Goal: Task Accomplishment & Management: Manage account settings

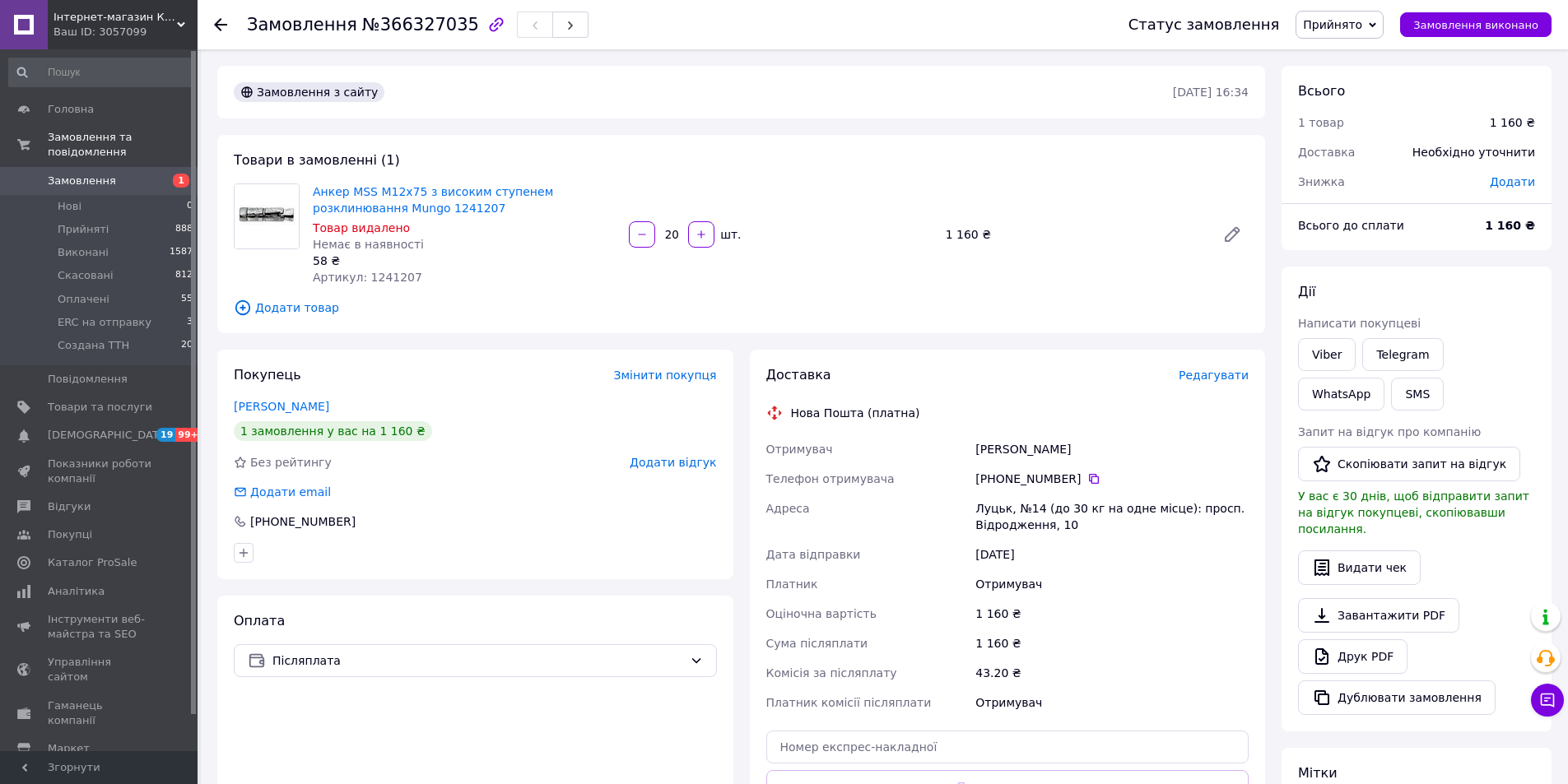
click at [214, 23] on icon at bounding box center [220, 24] width 14 height 14
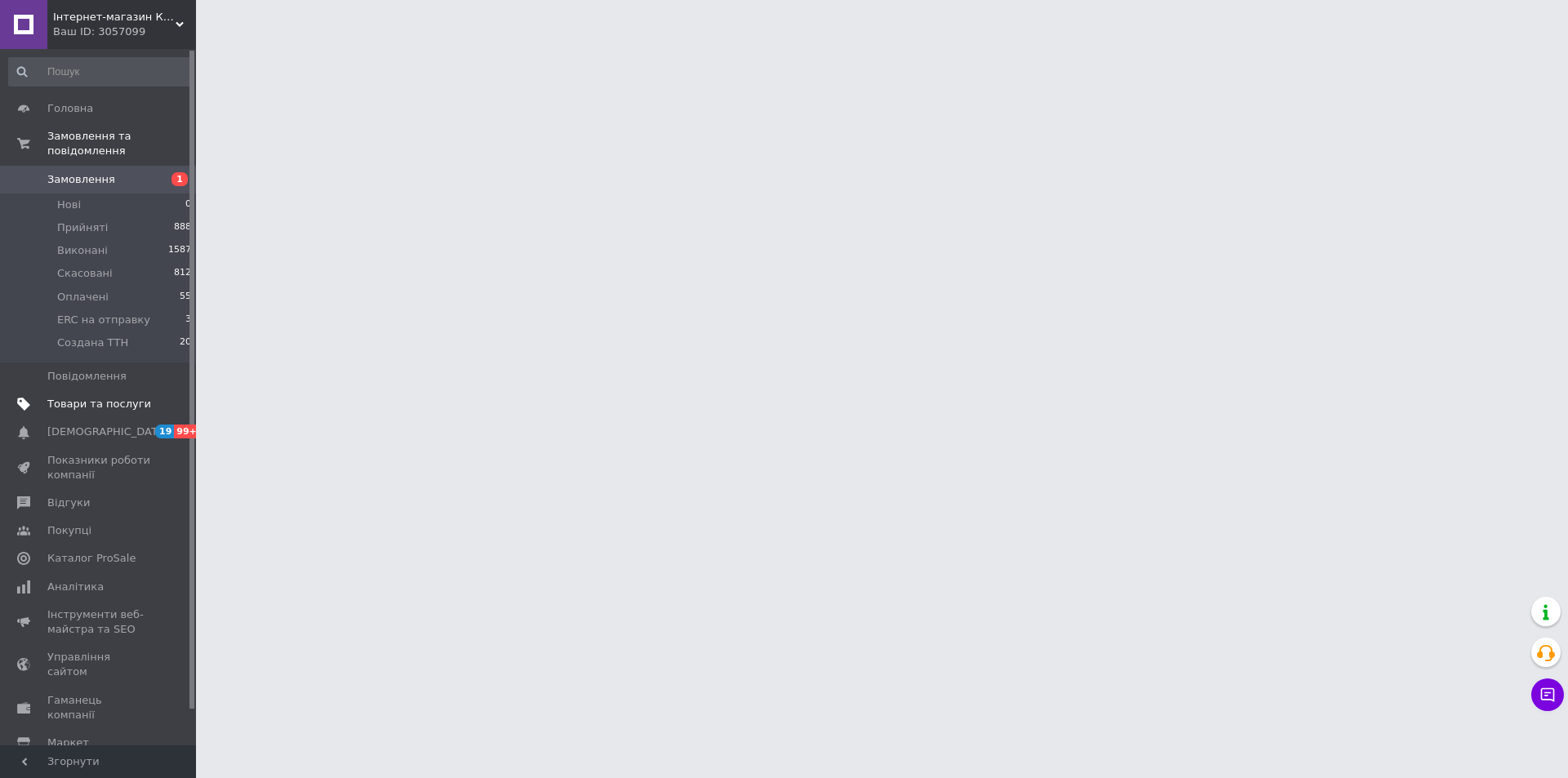
click at [103, 397] on span "Товари та послуги" at bounding box center [99, 404] width 104 height 14
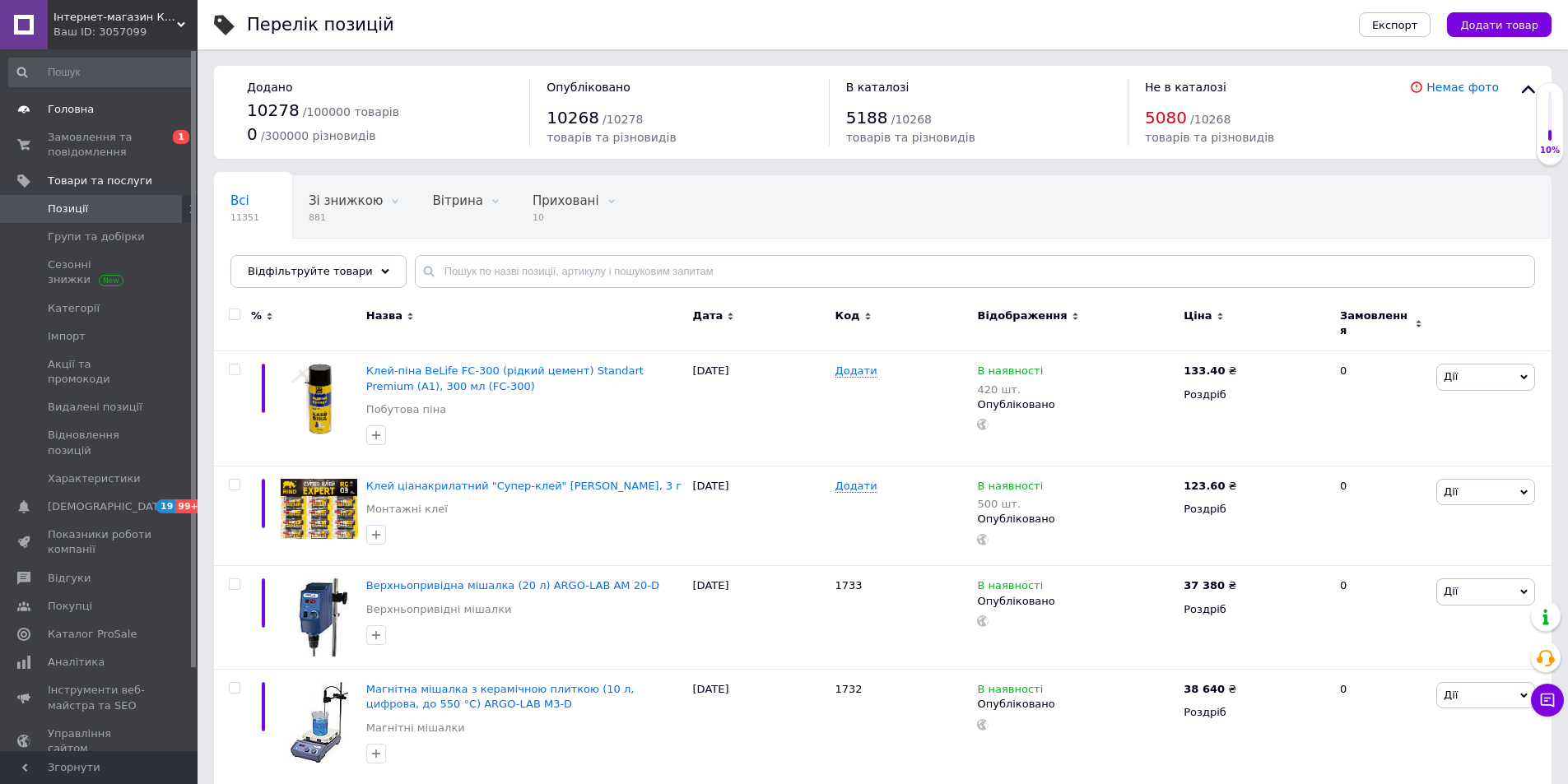
click at [72, 108] on span "Головна" at bounding box center [70, 109] width 46 height 14
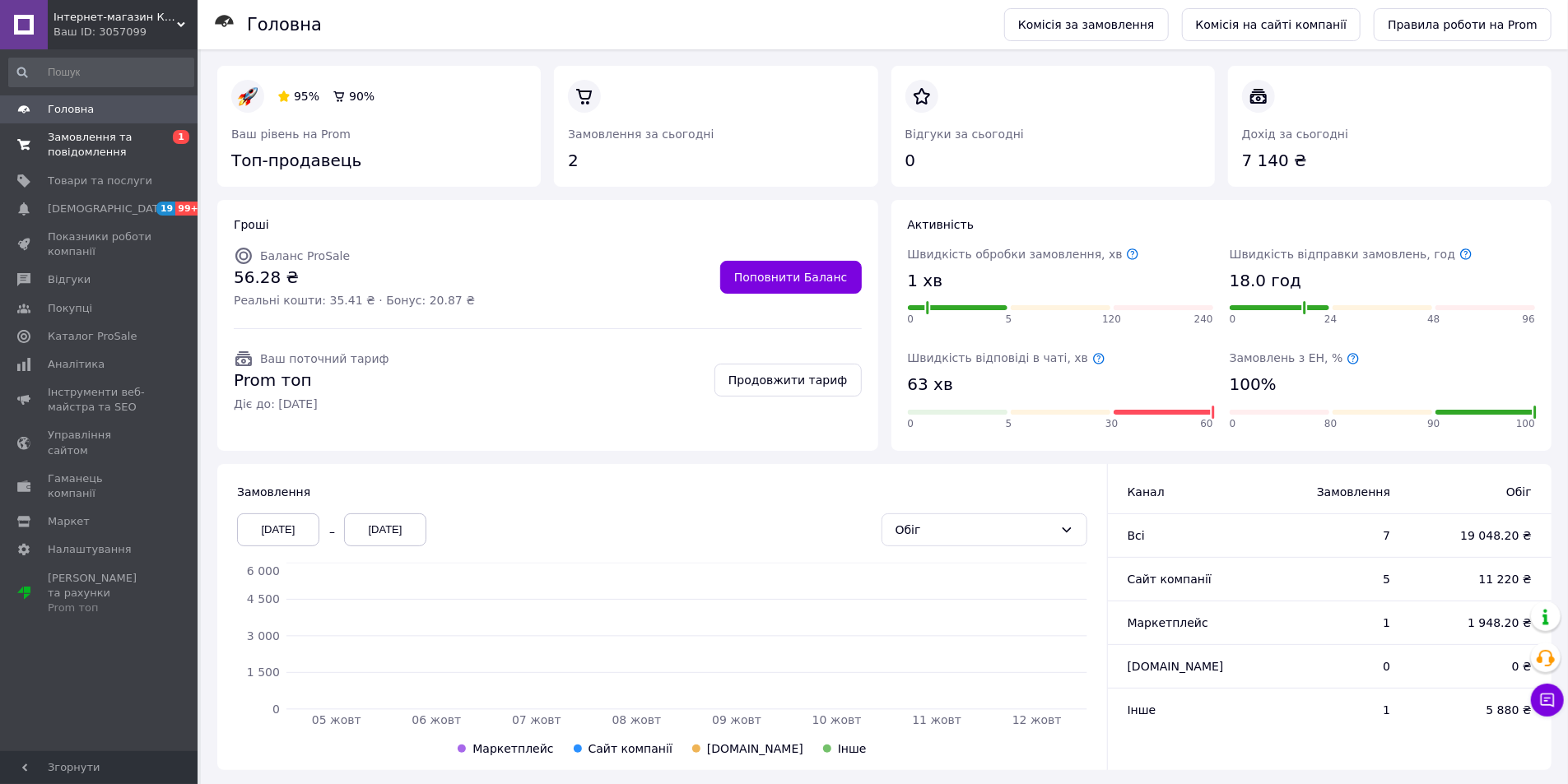
click at [72, 144] on span "Замовлення та повідомлення" at bounding box center [100, 144] width 105 height 30
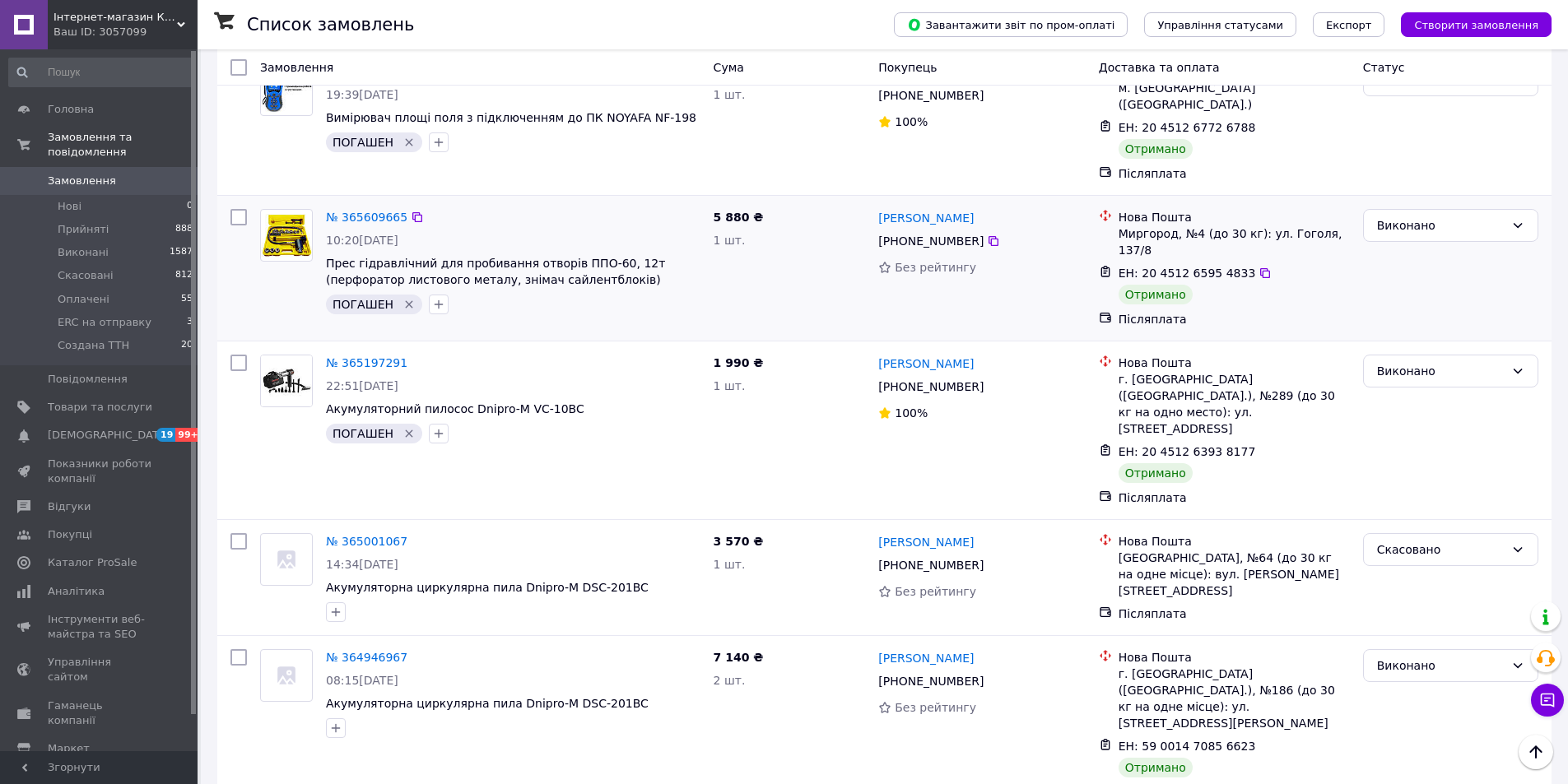
scroll to position [823, 0]
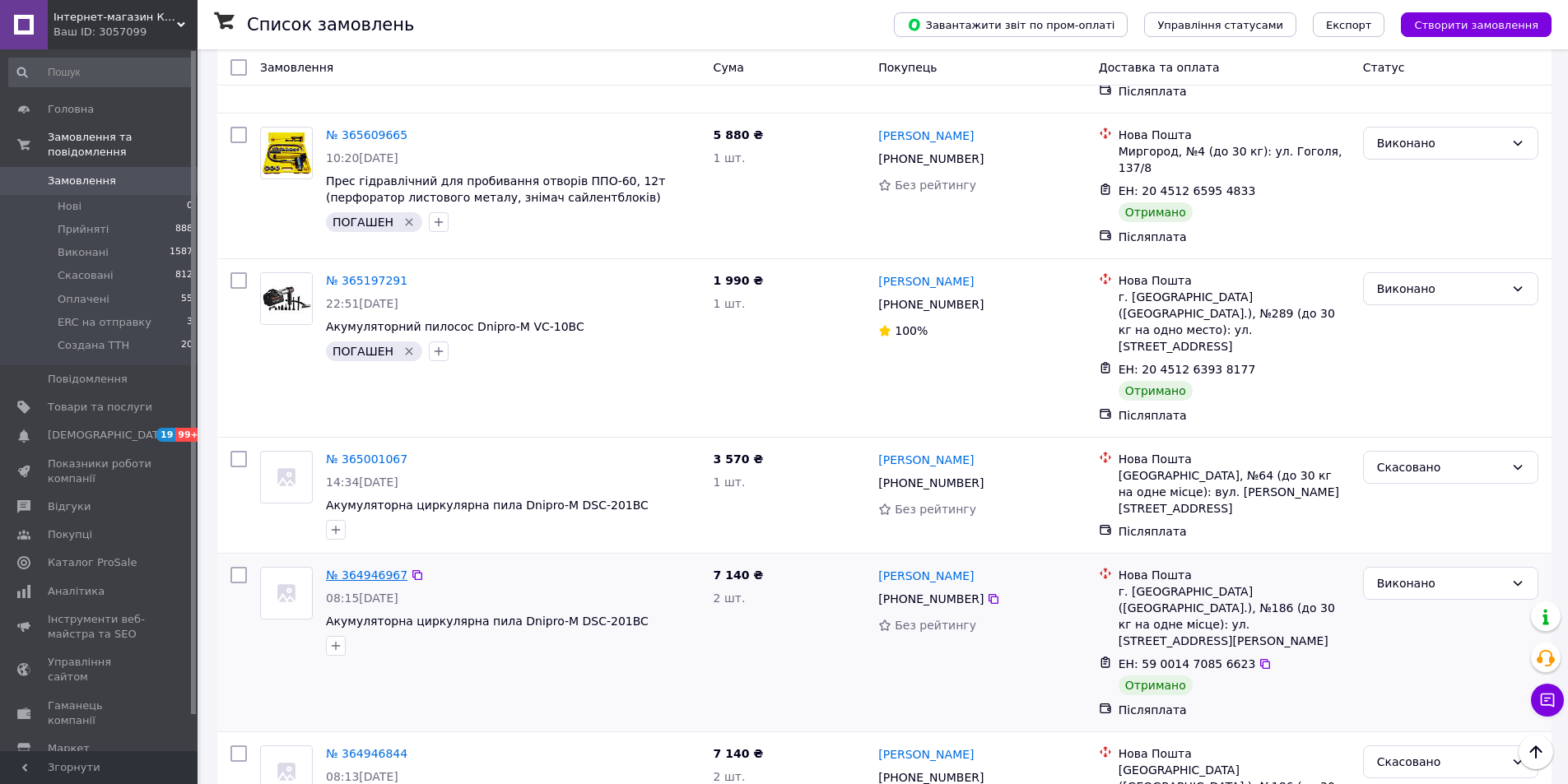
click at [333, 569] on link "№ 364946967" at bounding box center [367, 575] width 81 height 14
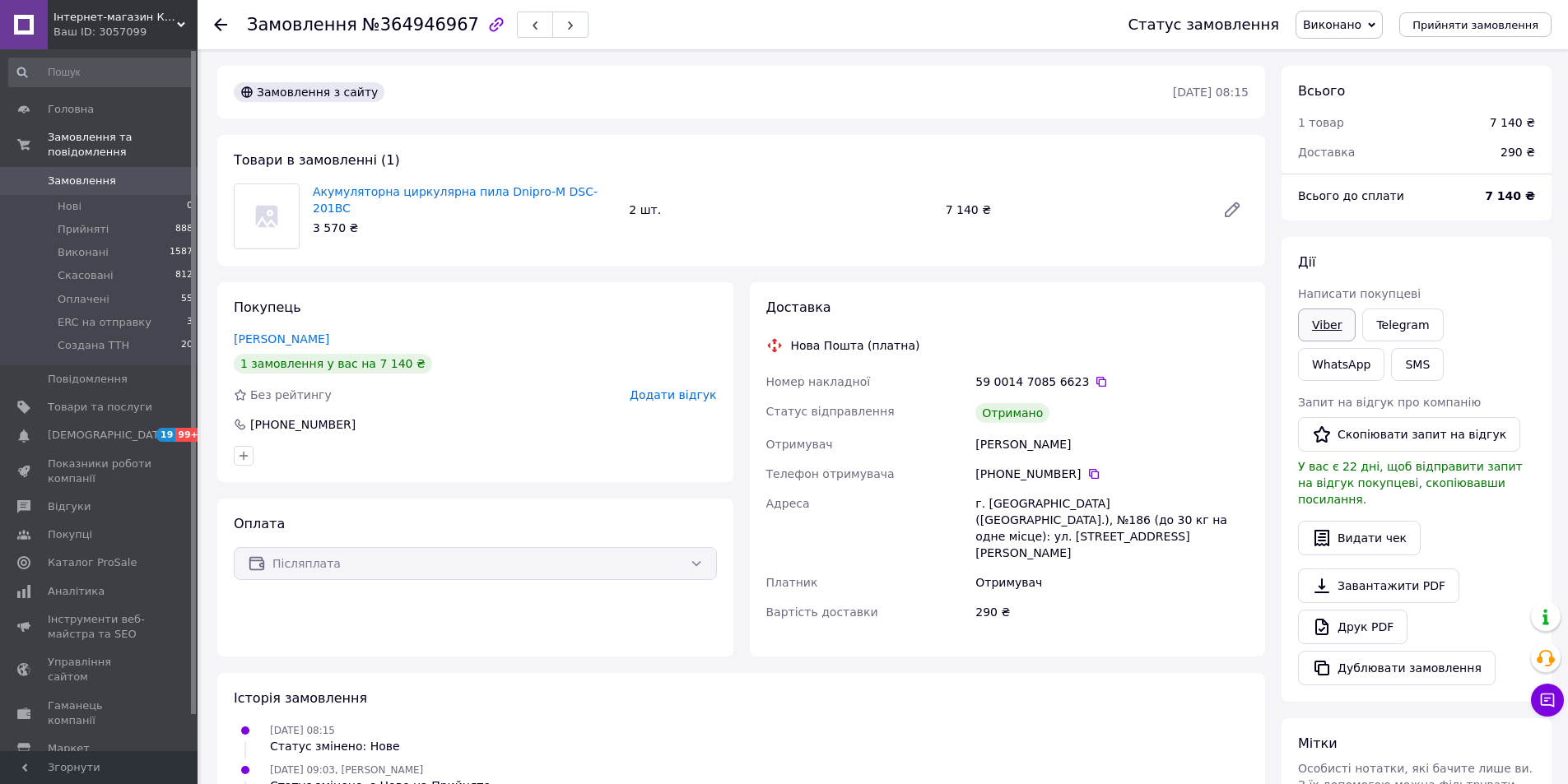
click at [1328, 329] on link "Viber" at bounding box center [1326, 324] width 58 height 33
